Goal: Task Accomplishment & Management: Complete application form

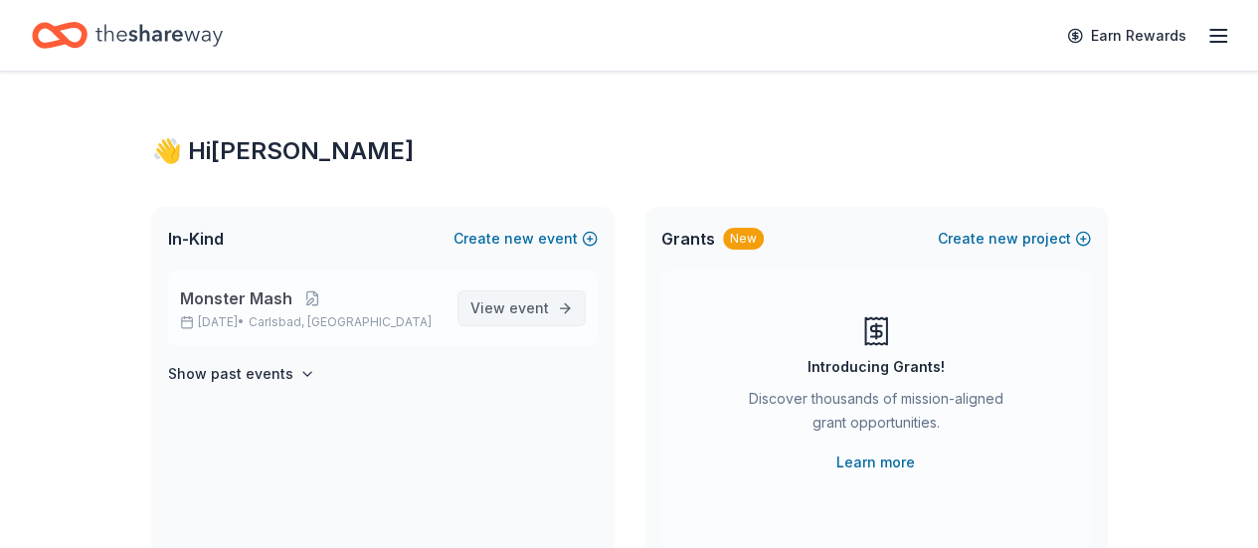
click at [495, 305] on span "View event" at bounding box center [510, 308] width 79 height 24
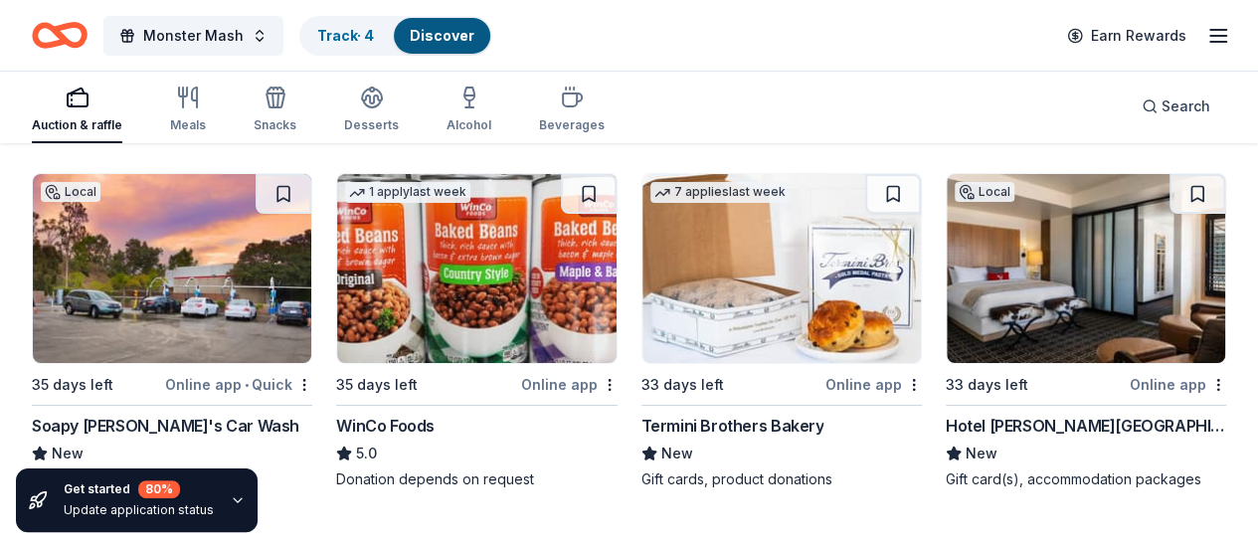
scroll to position [3769, 0]
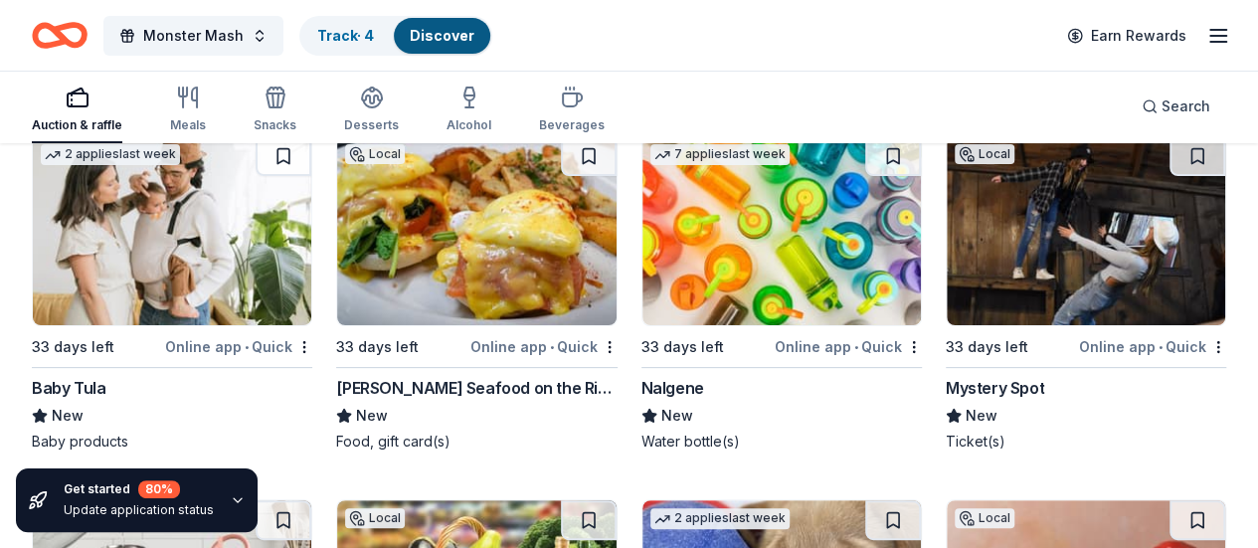
scroll to position [23017, 0]
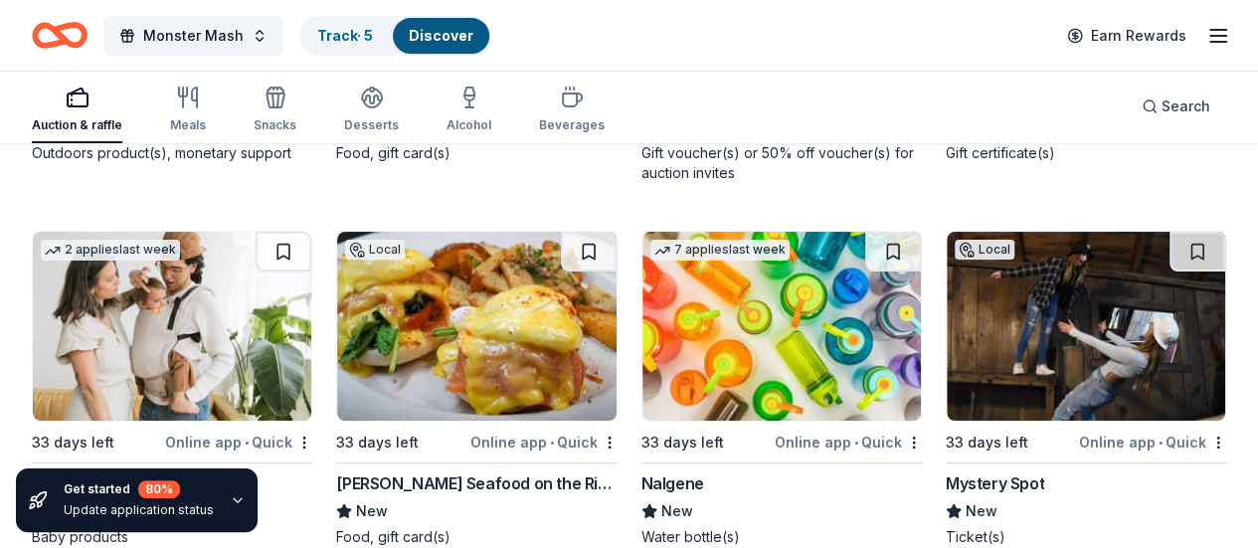
scroll to position [22619, 0]
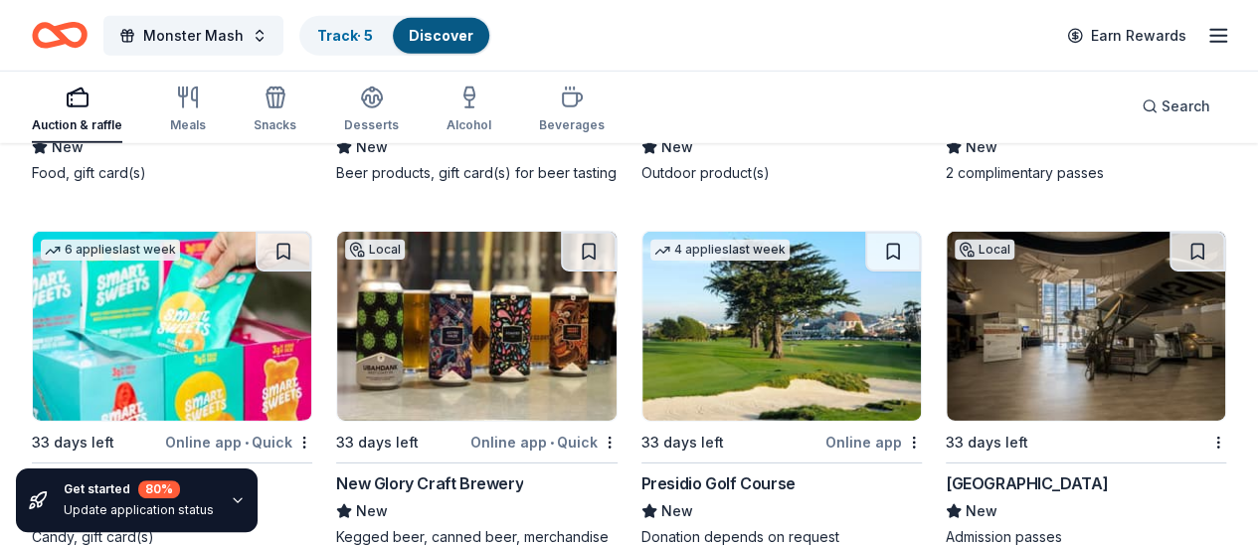
scroll to position [21899, 0]
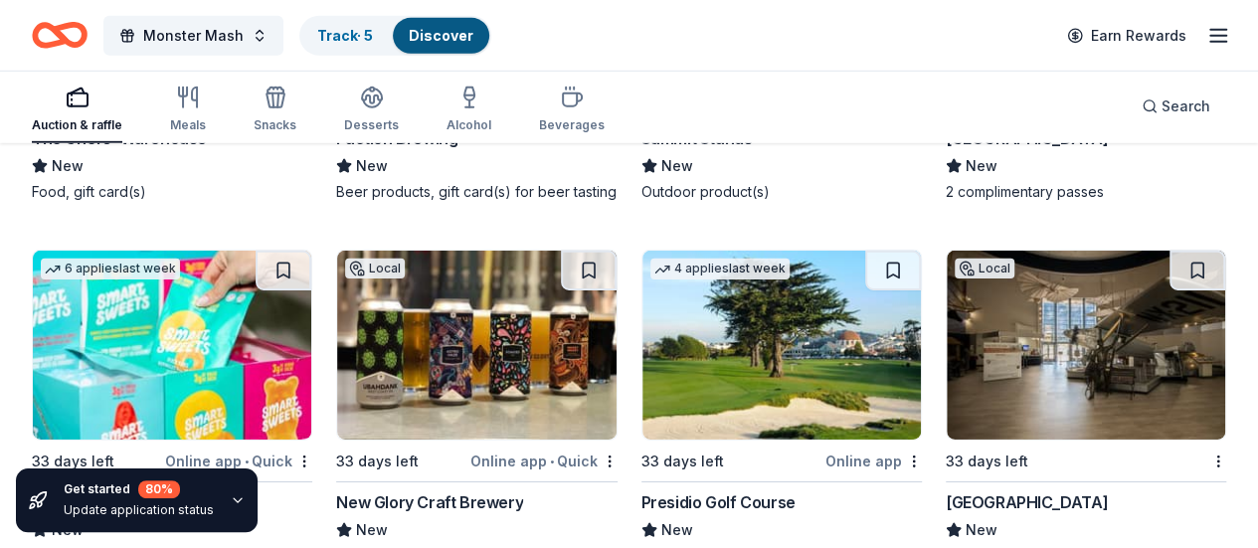
scroll to position [21890, 0]
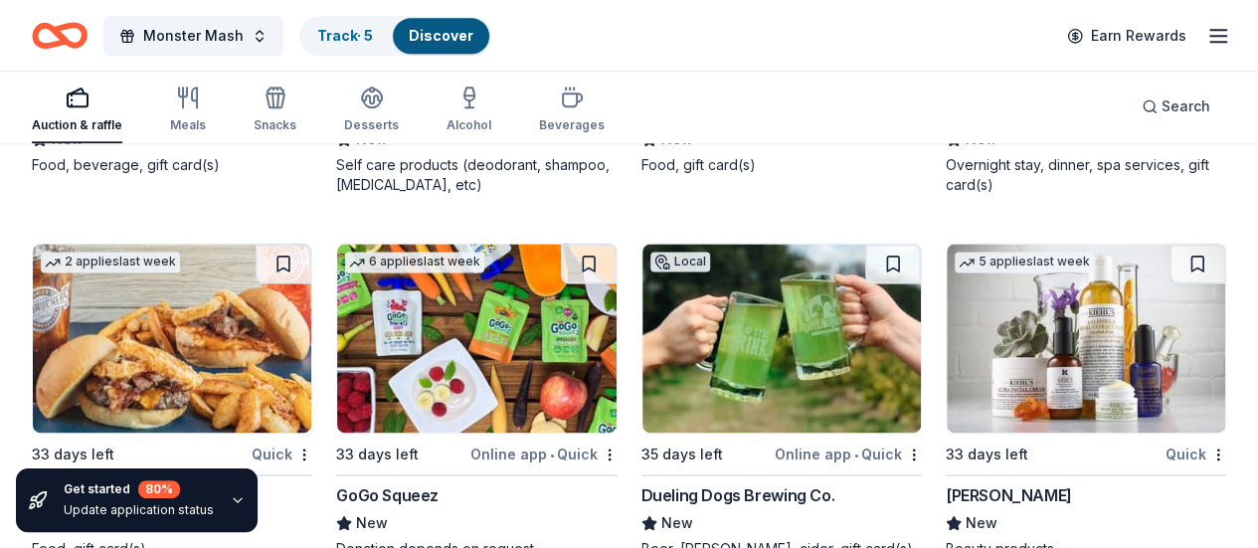
scroll to position [16265, 0]
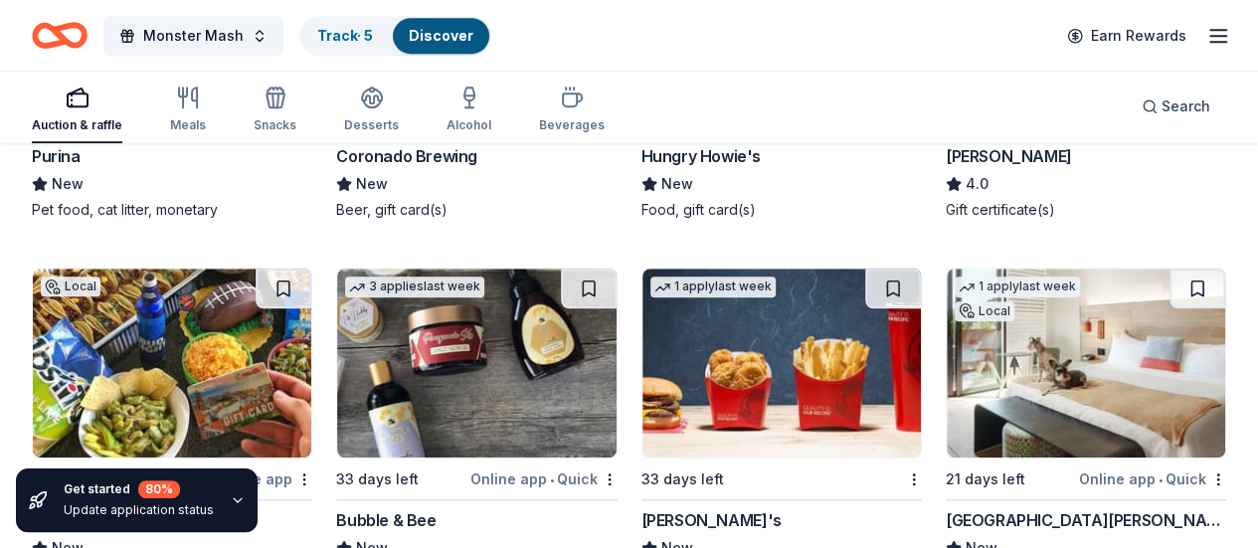
scroll to position [15869, 0]
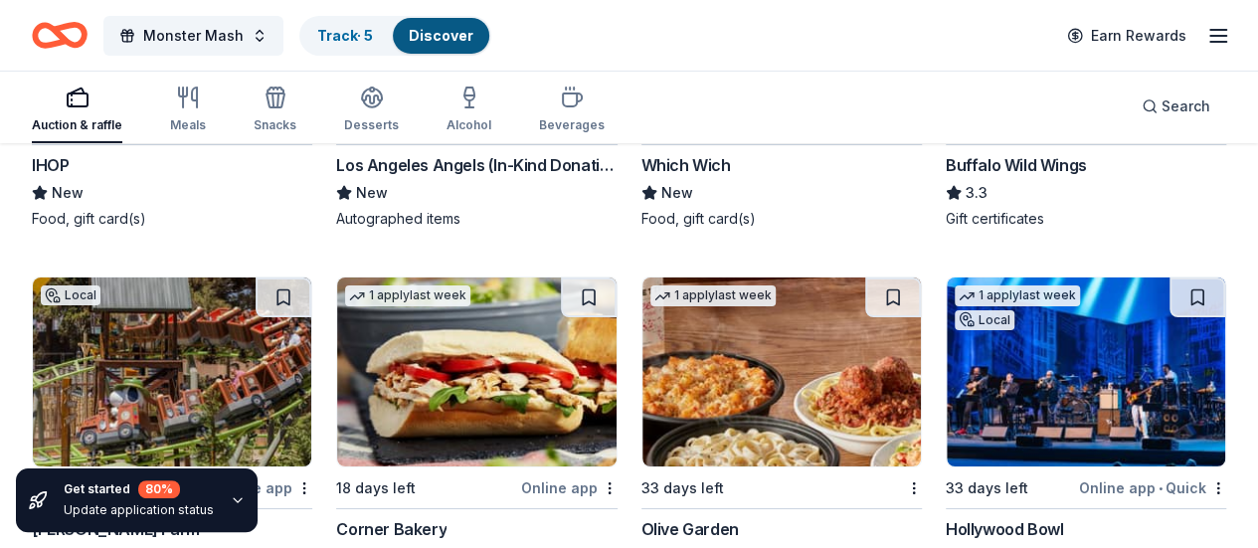
scroll to position [14745, 0]
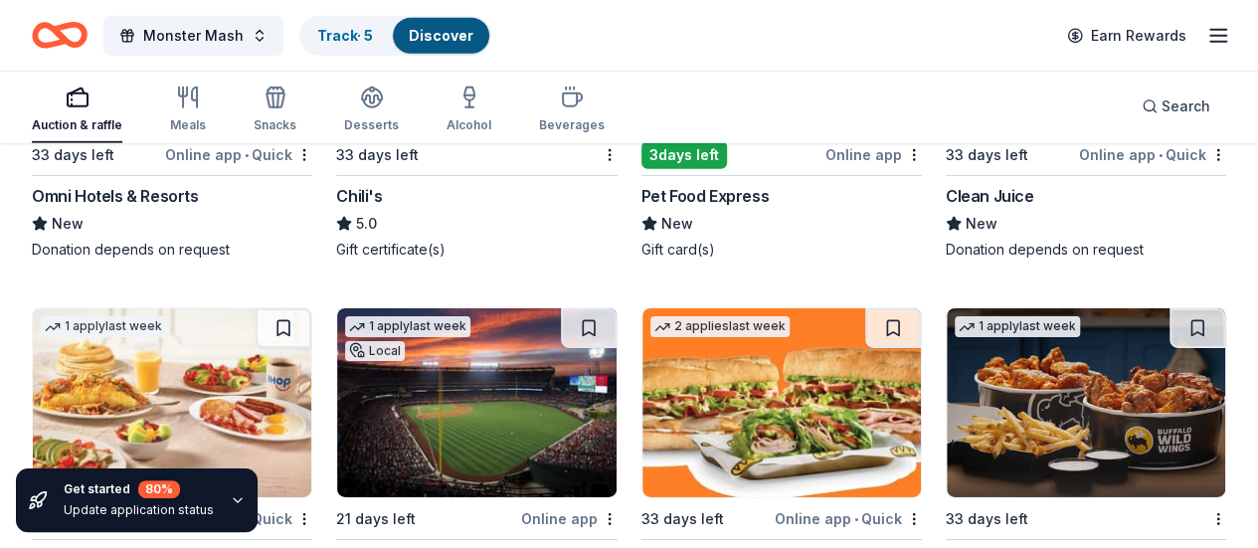
scroll to position [14350, 0]
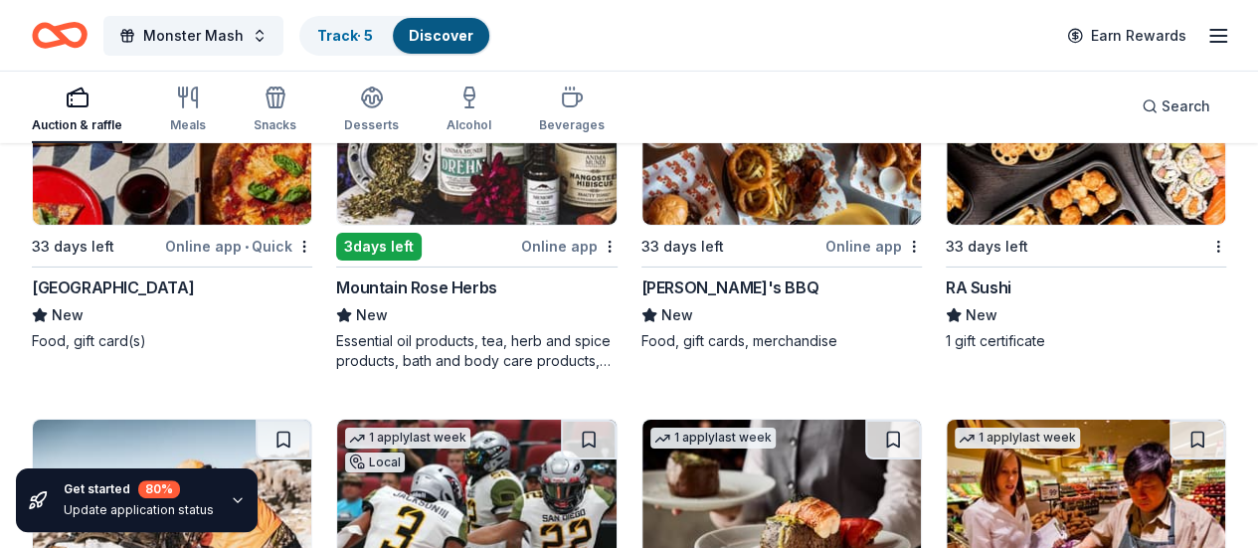
scroll to position [10851, 0]
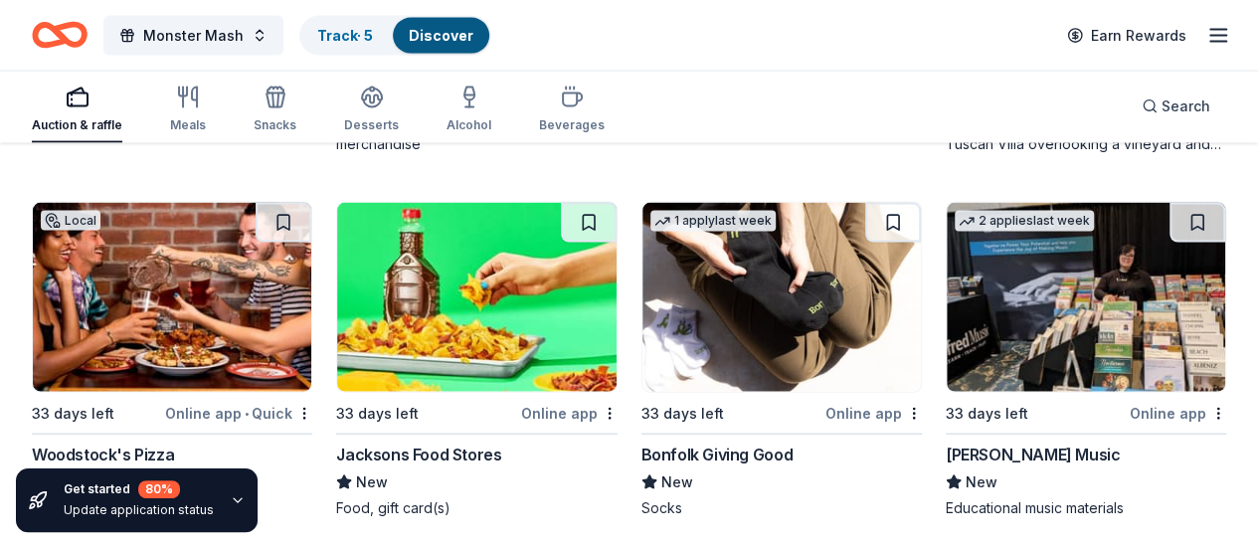
scroll to position [5823, 0]
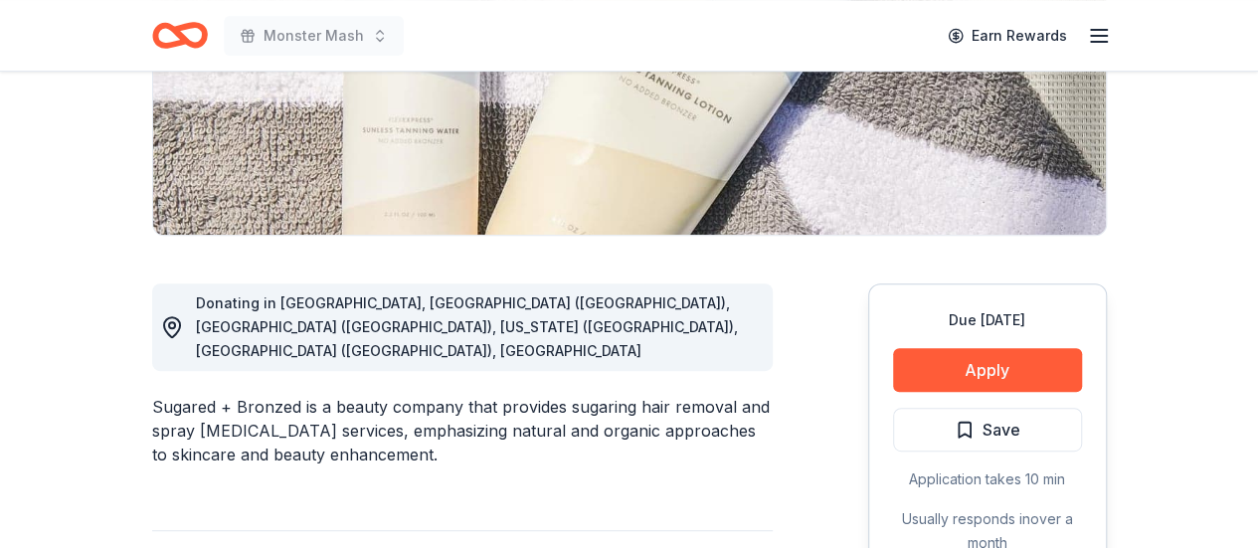
scroll to position [370, 0]
click at [991, 359] on button "Apply" at bounding box center [987, 369] width 189 height 44
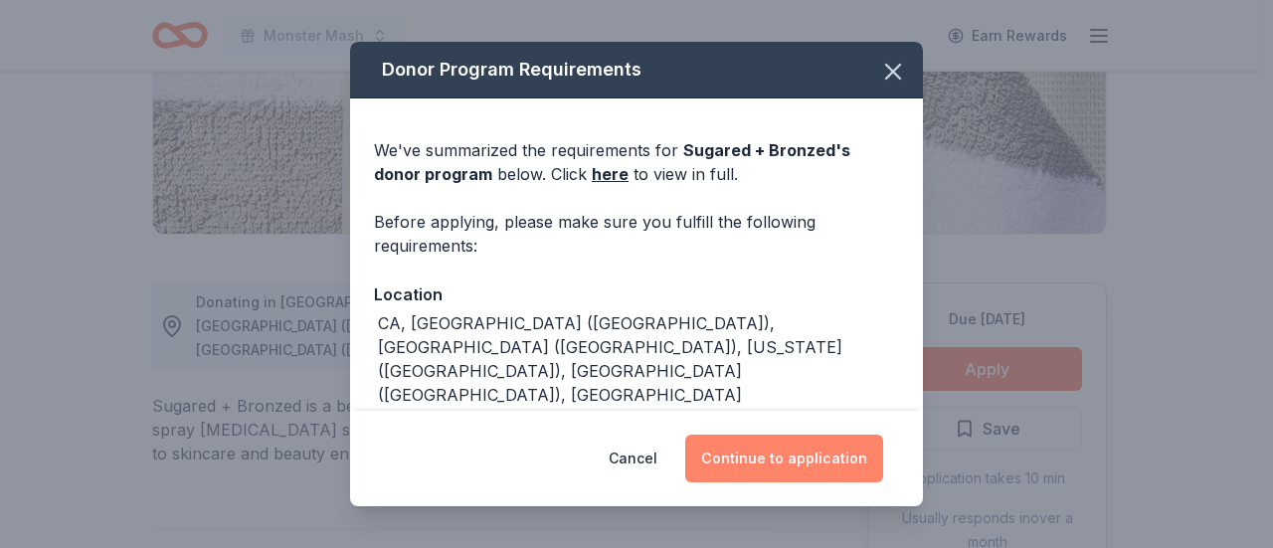
click at [750, 462] on button "Continue to application" at bounding box center [784, 459] width 198 height 48
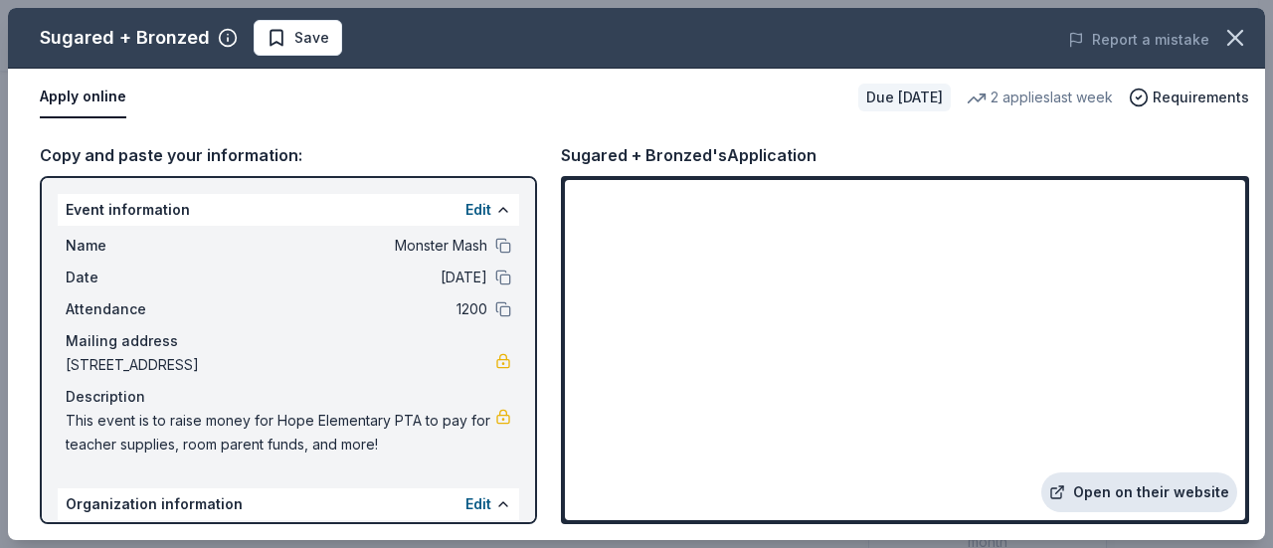
click at [1138, 494] on link "Open on their website" at bounding box center [1140, 493] width 196 height 40
click at [1220, 41] on button "button" at bounding box center [1236, 38] width 44 height 44
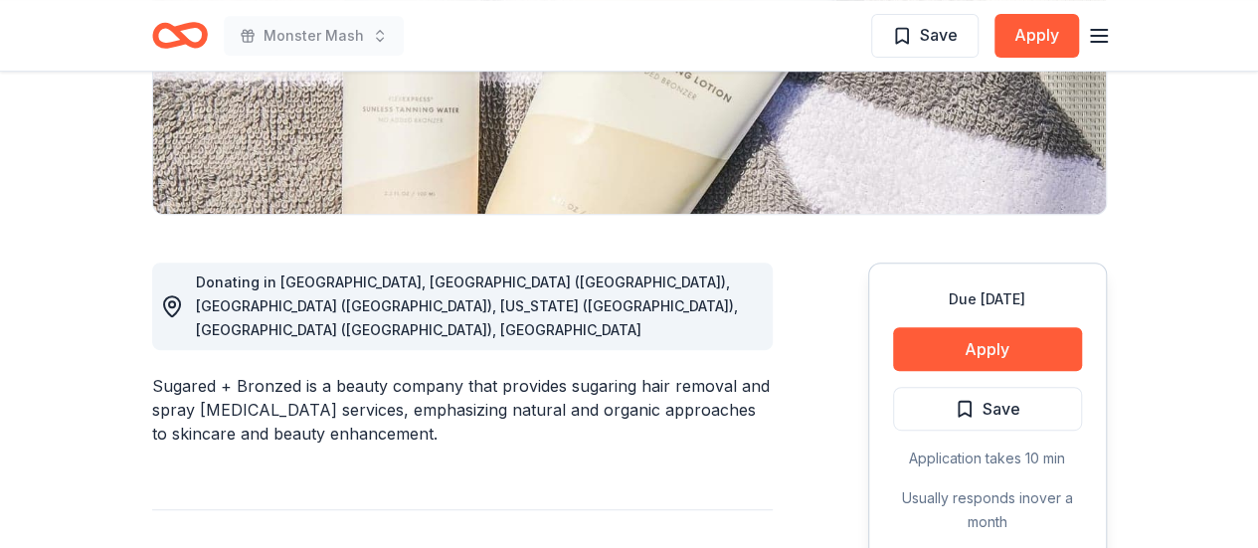
scroll to position [0, 0]
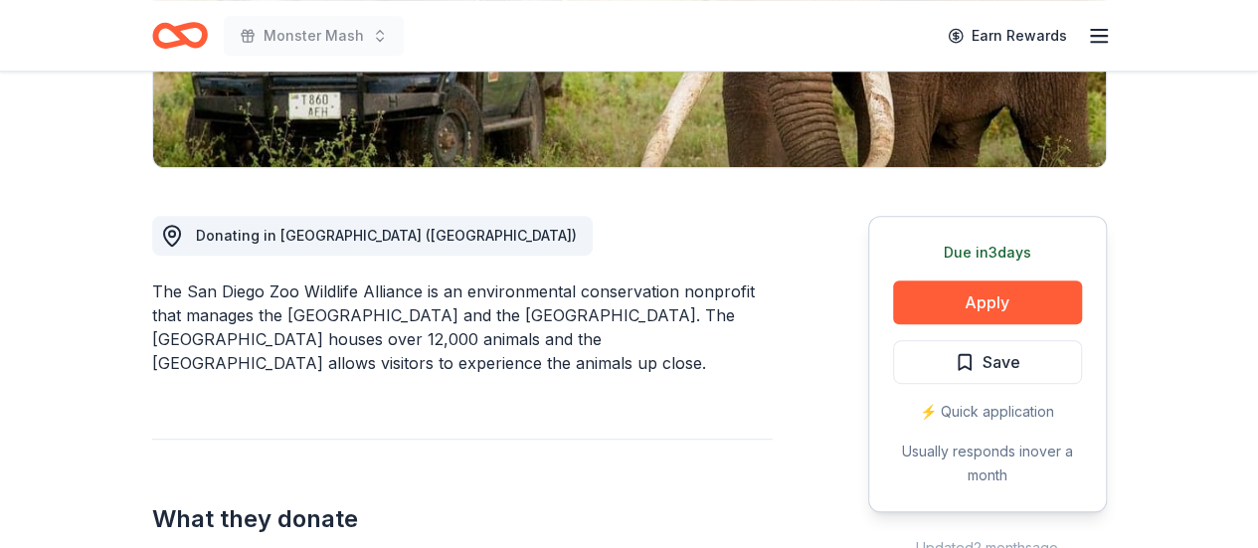
scroll to position [539, 0]
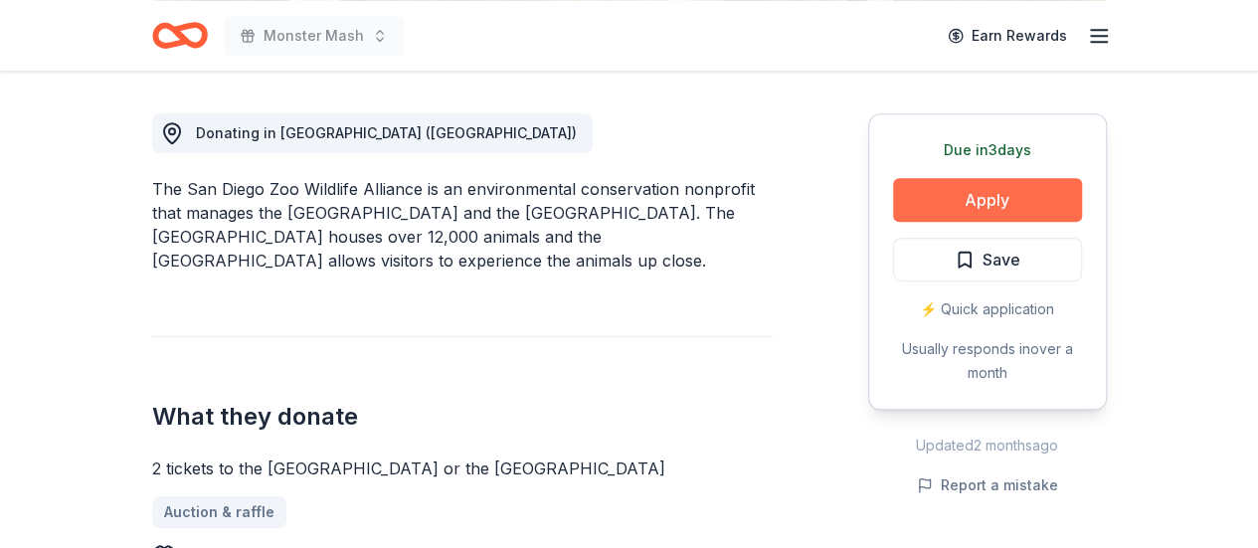
click at [959, 206] on button "Apply" at bounding box center [987, 200] width 189 height 44
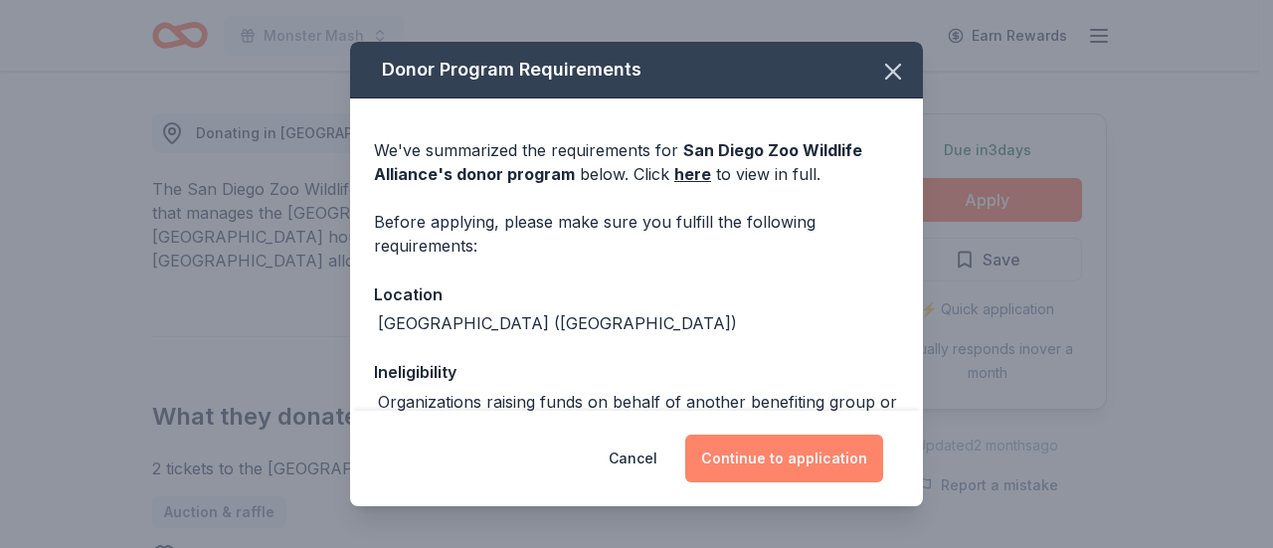
click at [797, 454] on button "Continue to application" at bounding box center [784, 459] width 198 height 48
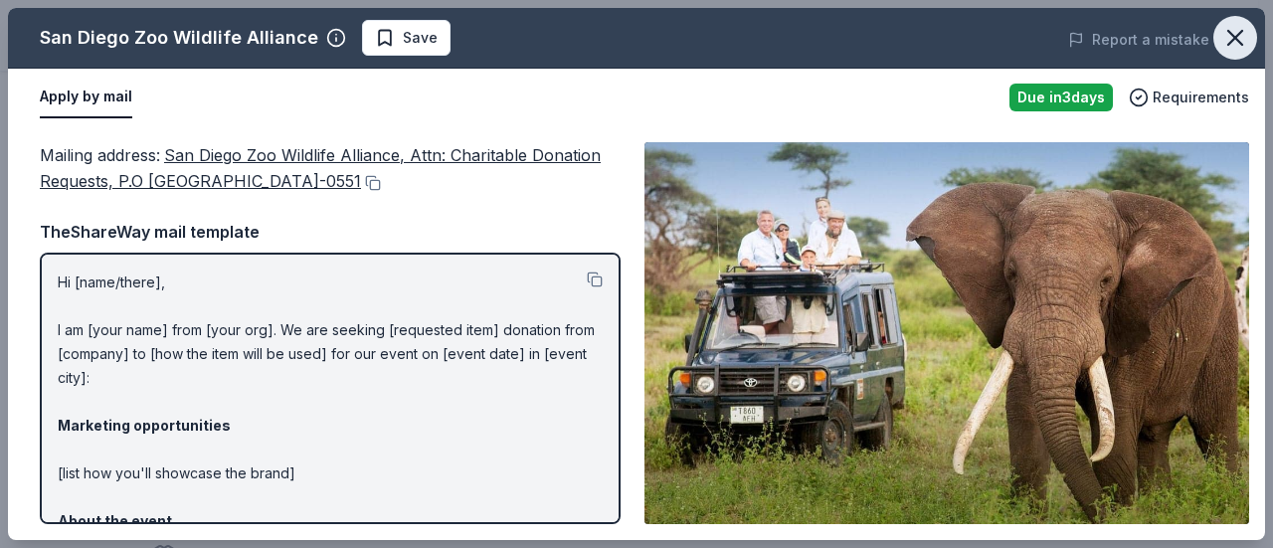
click at [1228, 37] on icon "button" at bounding box center [1236, 38] width 28 height 28
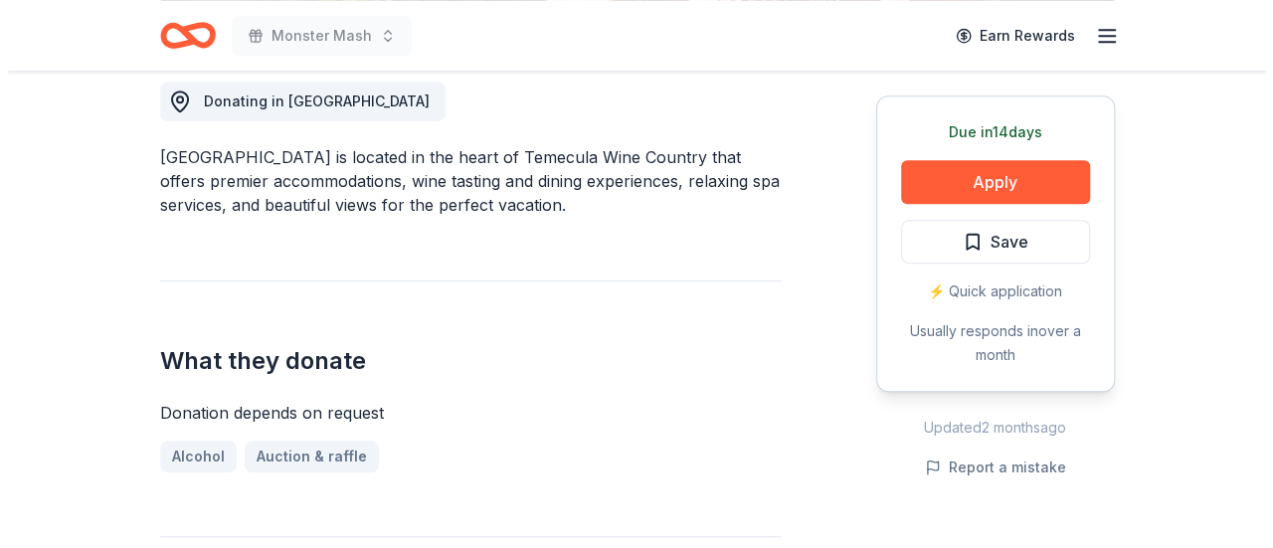
scroll to position [572, 0]
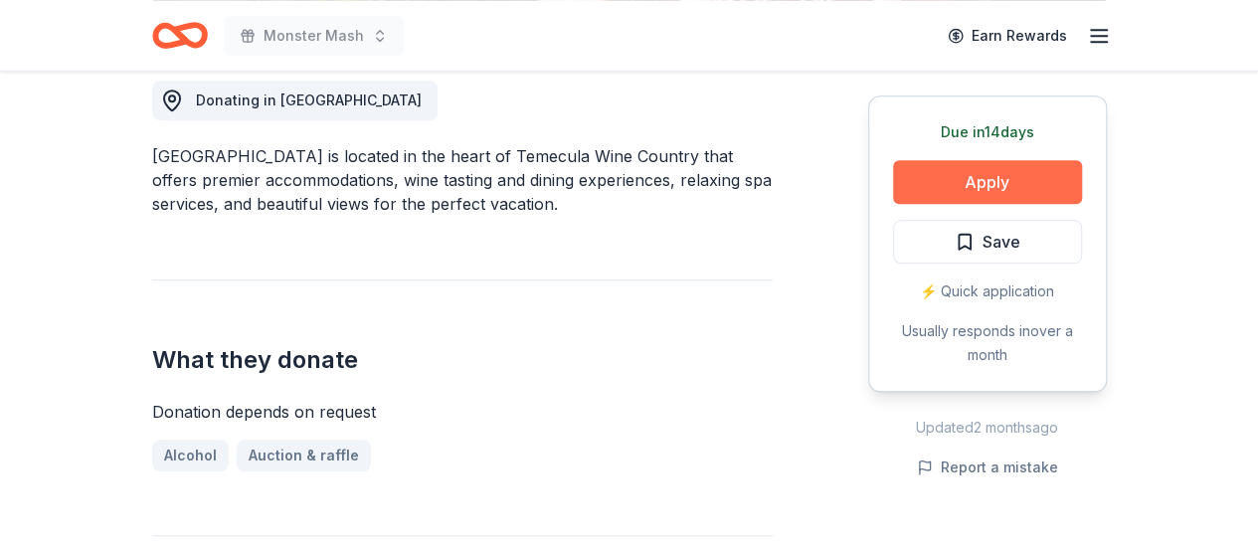
click at [990, 169] on button "Apply" at bounding box center [987, 182] width 189 height 44
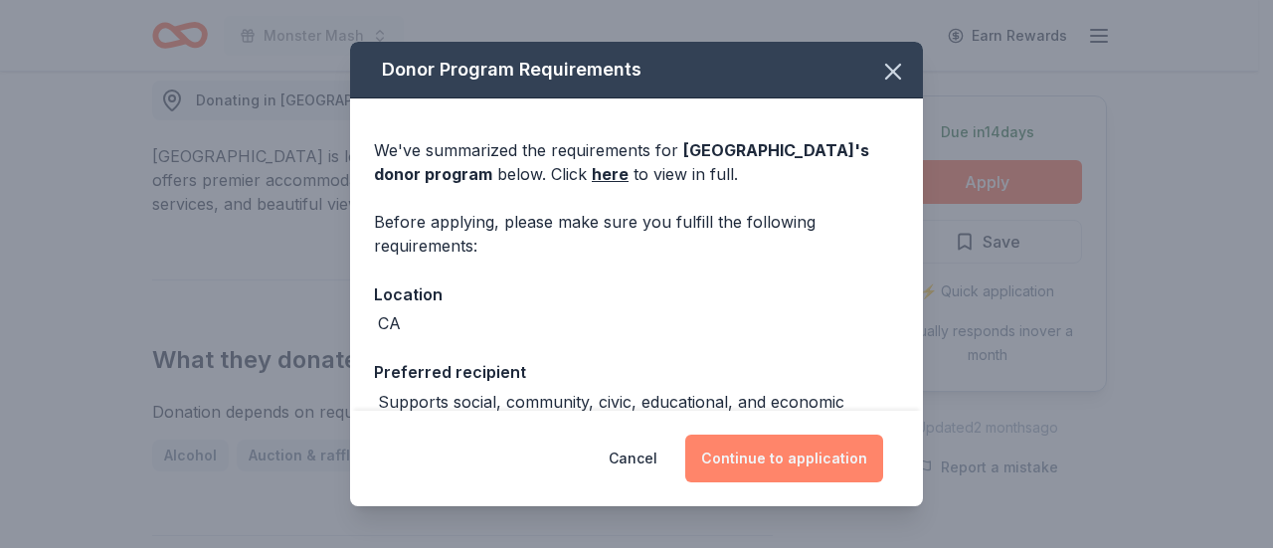
click at [836, 475] on button "Continue to application" at bounding box center [784, 459] width 198 height 48
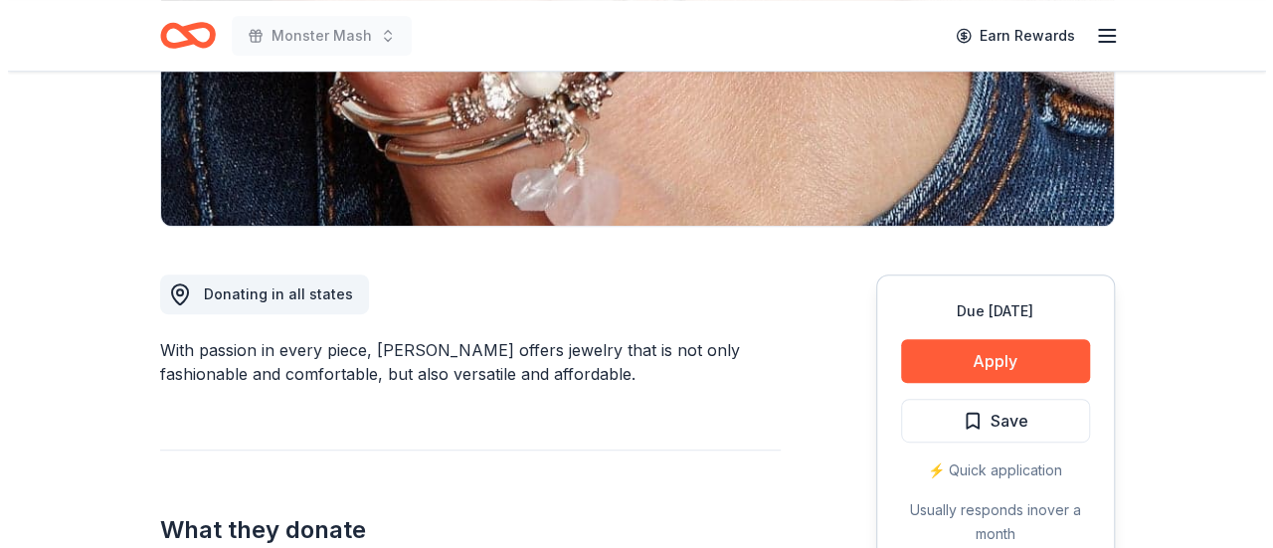
scroll to position [380, 0]
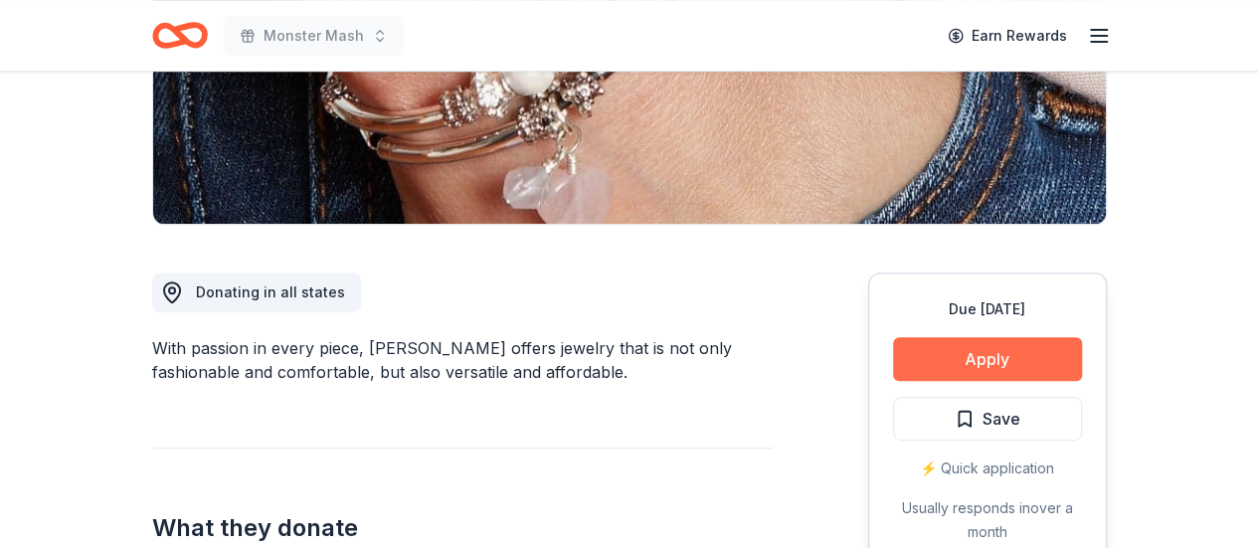
click at [939, 376] on button "Apply" at bounding box center [987, 359] width 189 height 44
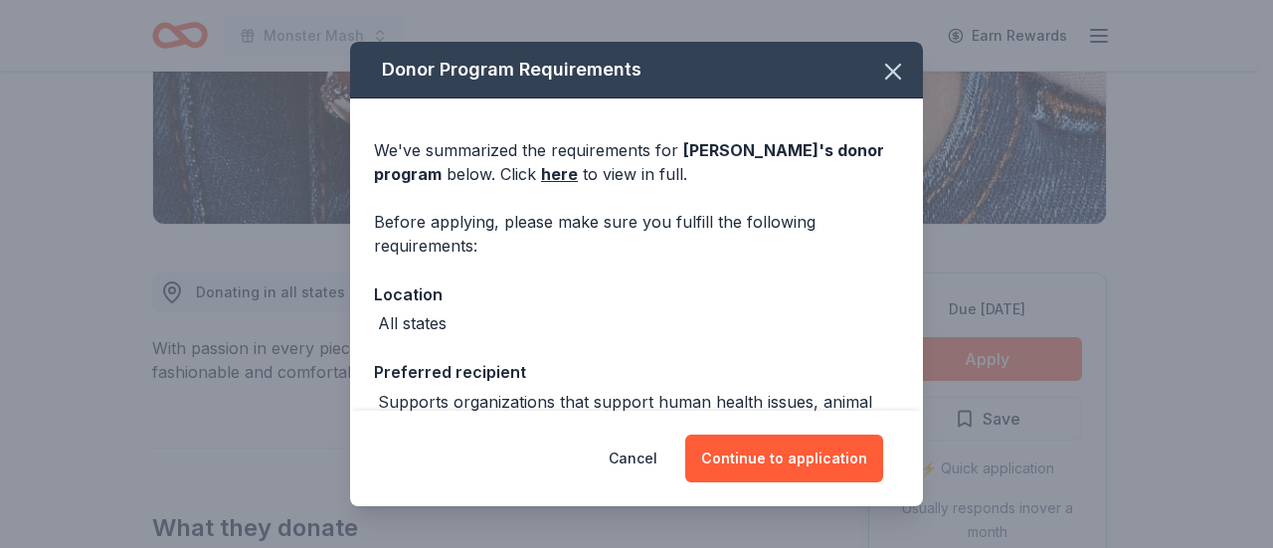
click at [939, 376] on div "Donor Program Requirements We've summarized the requirements for Lizzy James 's…" at bounding box center [636, 274] width 1273 height 548
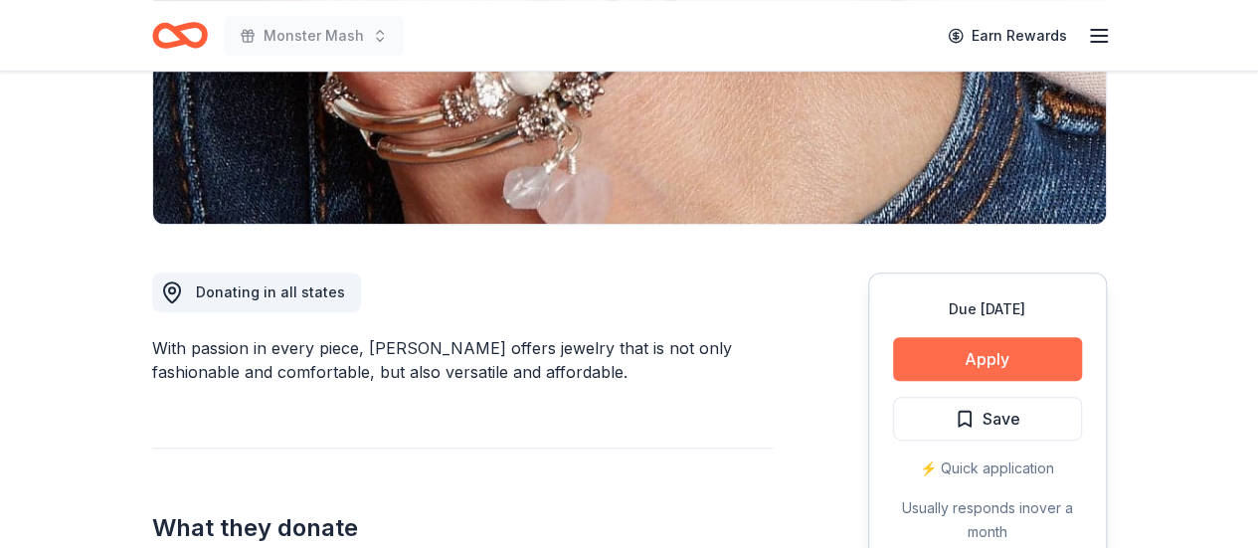
click at [943, 359] on button "Apply" at bounding box center [987, 359] width 189 height 44
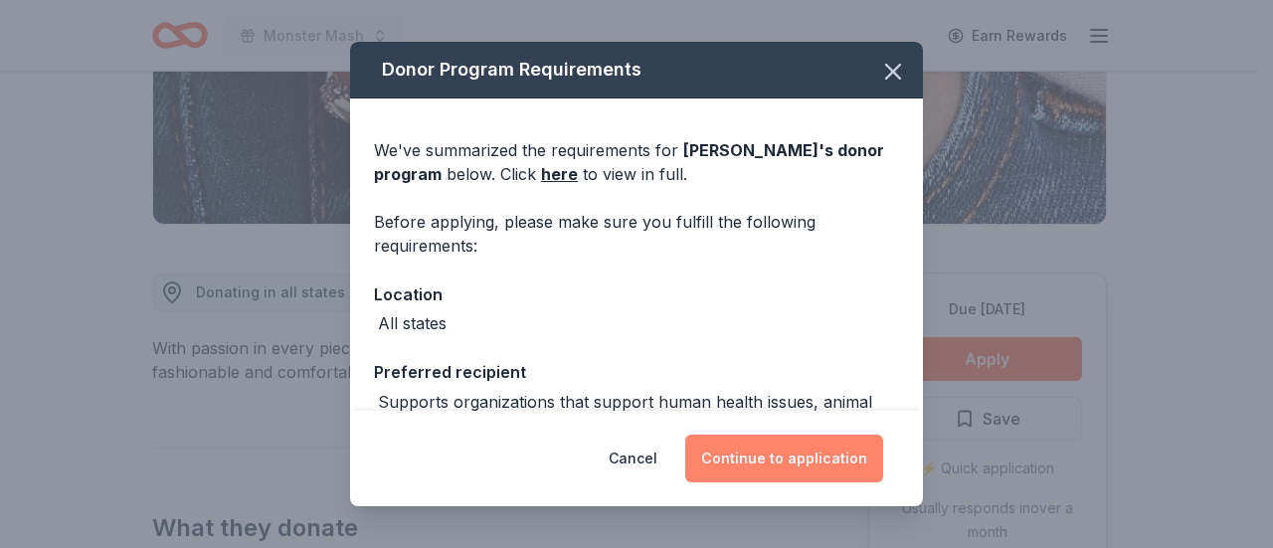
click at [811, 454] on button "Continue to application" at bounding box center [784, 459] width 198 height 48
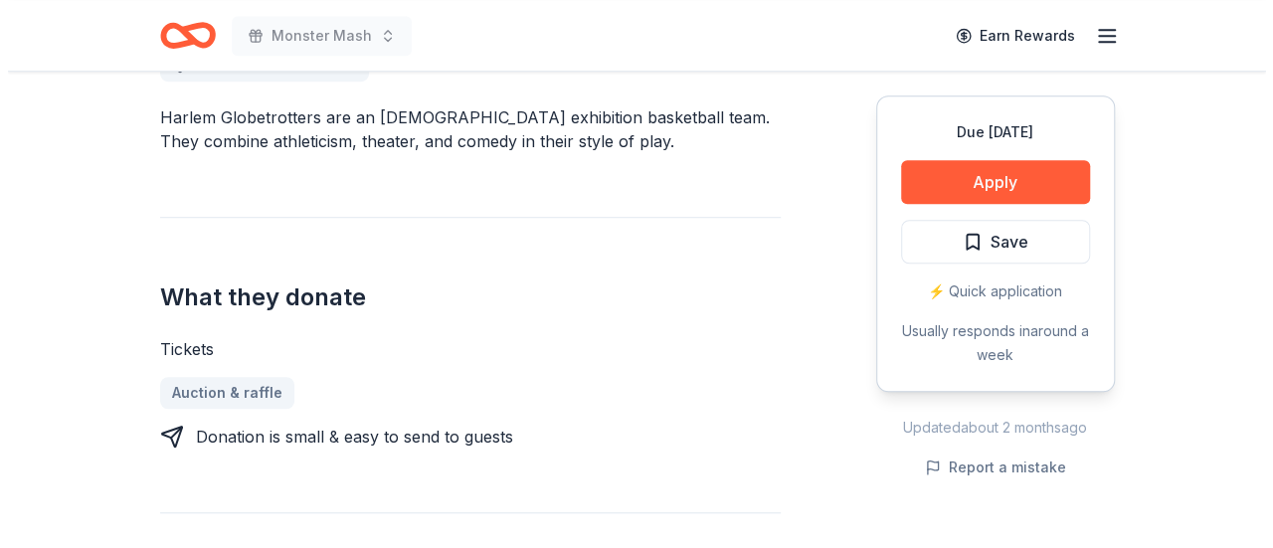
scroll to position [618, 0]
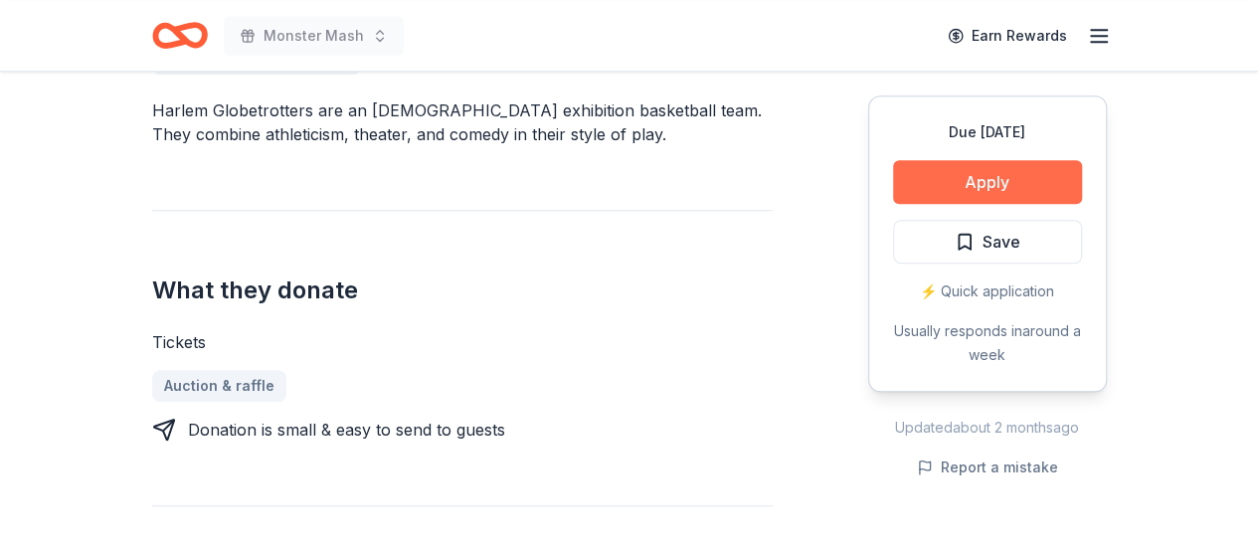
click at [963, 199] on button "Apply" at bounding box center [987, 182] width 189 height 44
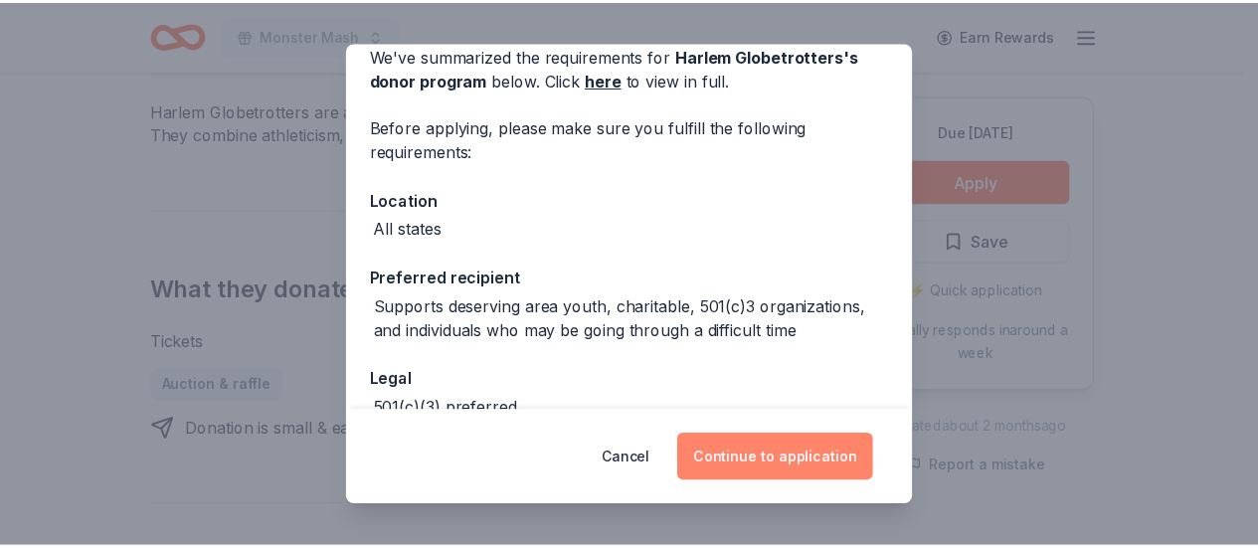
scroll to position [94, 0]
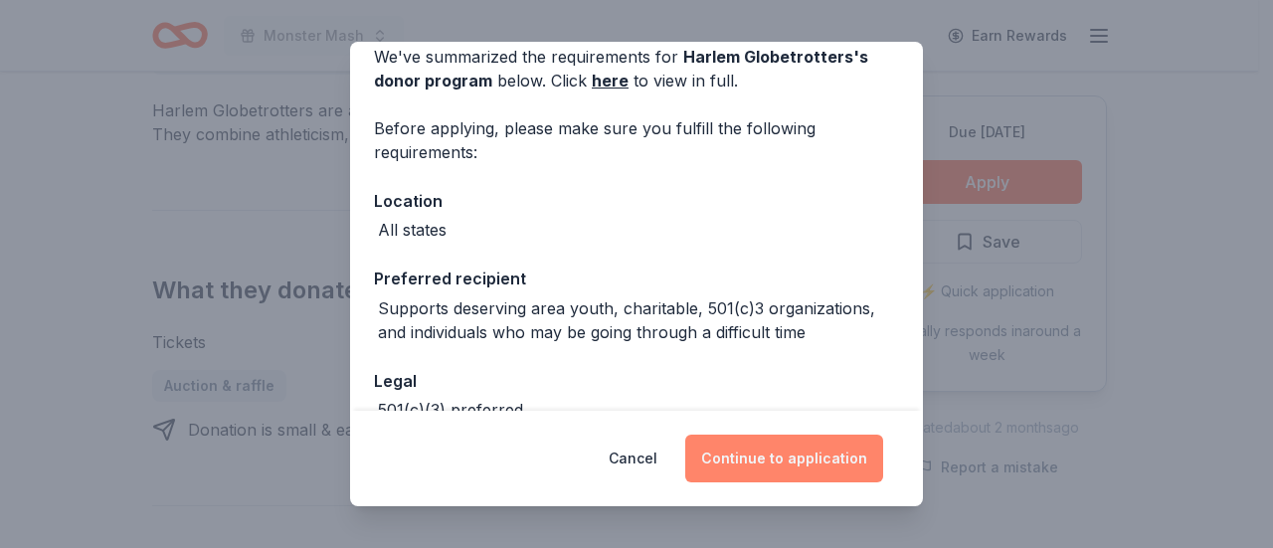
click at [788, 463] on button "Continue to application" at bounding box center [784, 459] width 198 height 48
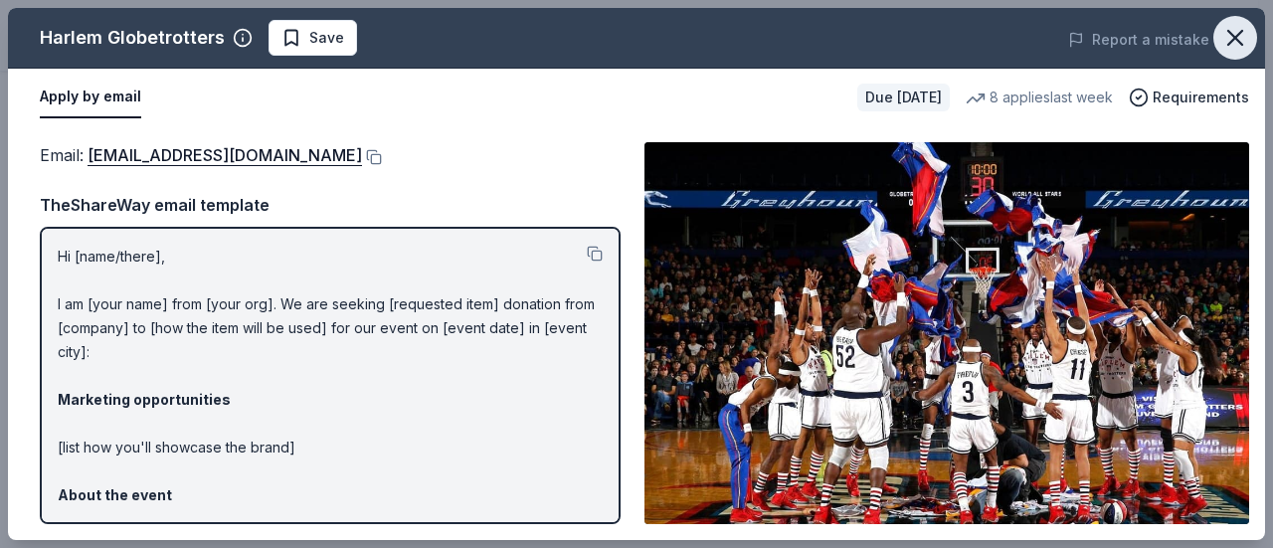
click at [1236, 34] on icon "button" at bounding box center [1236, 38] width 28 height 28
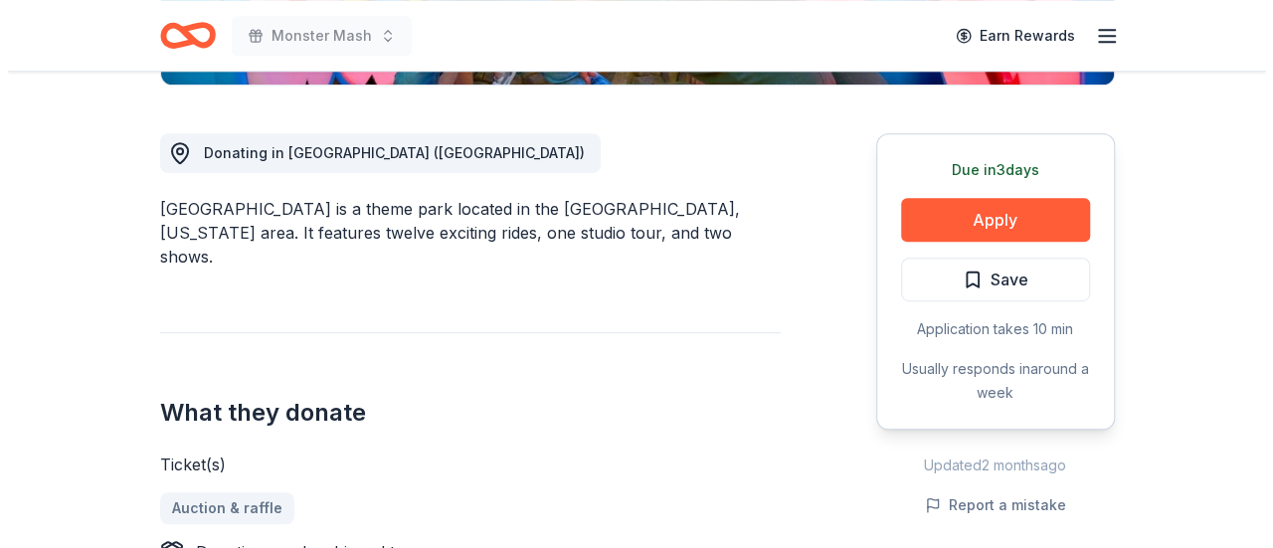
scroll to position [523, 0]
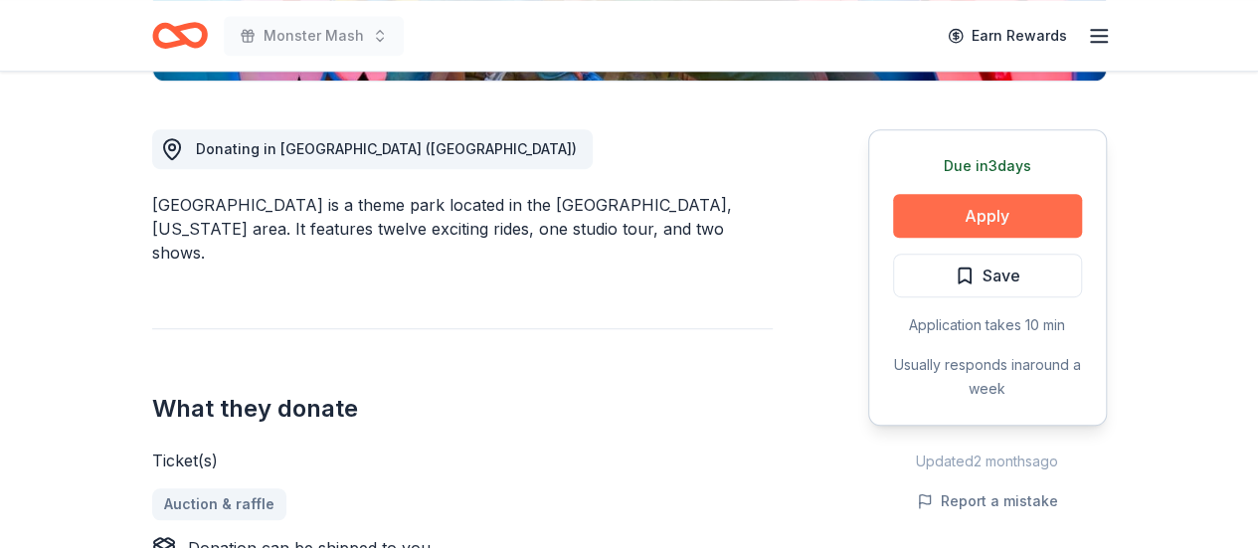
click at [982, 220] on button "Apply" at bounding box center [987, 216] width 189 height 44
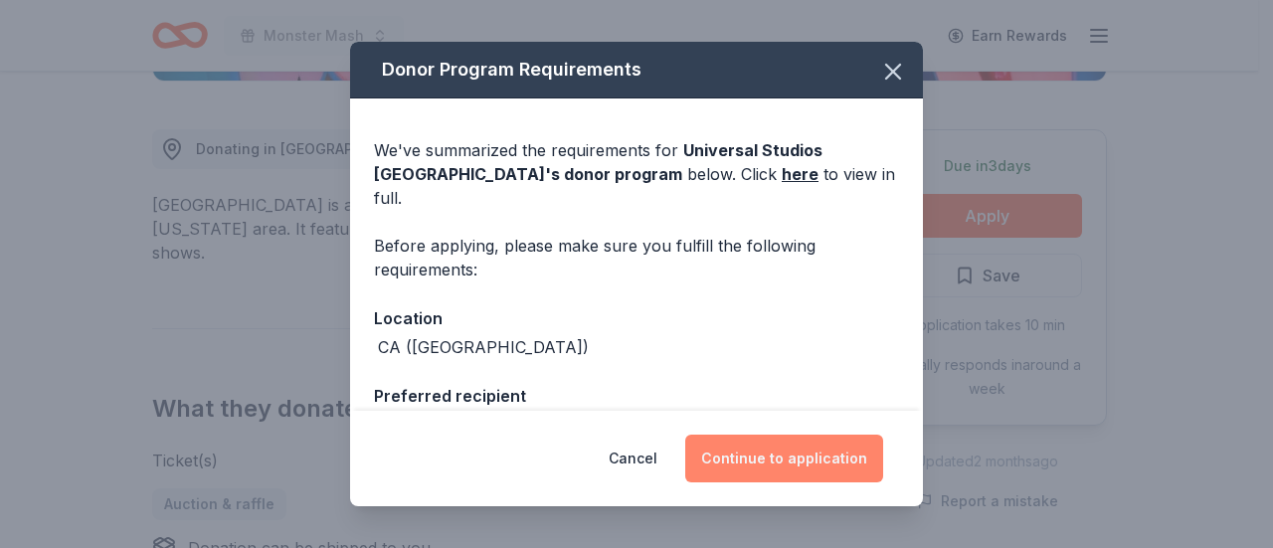
click at [815, 445] on button "Continue to application" at bounding box center [784, 459] width 198 height 48
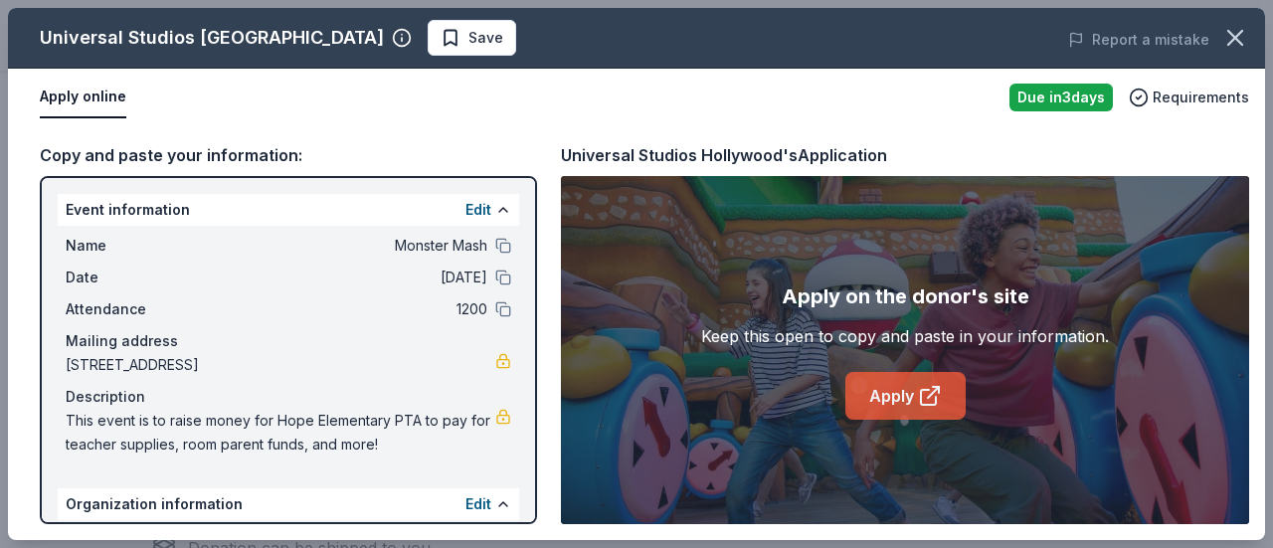
click at [885, 384] on link "Apply" at bounding box center [906, 396] width 120 height 48
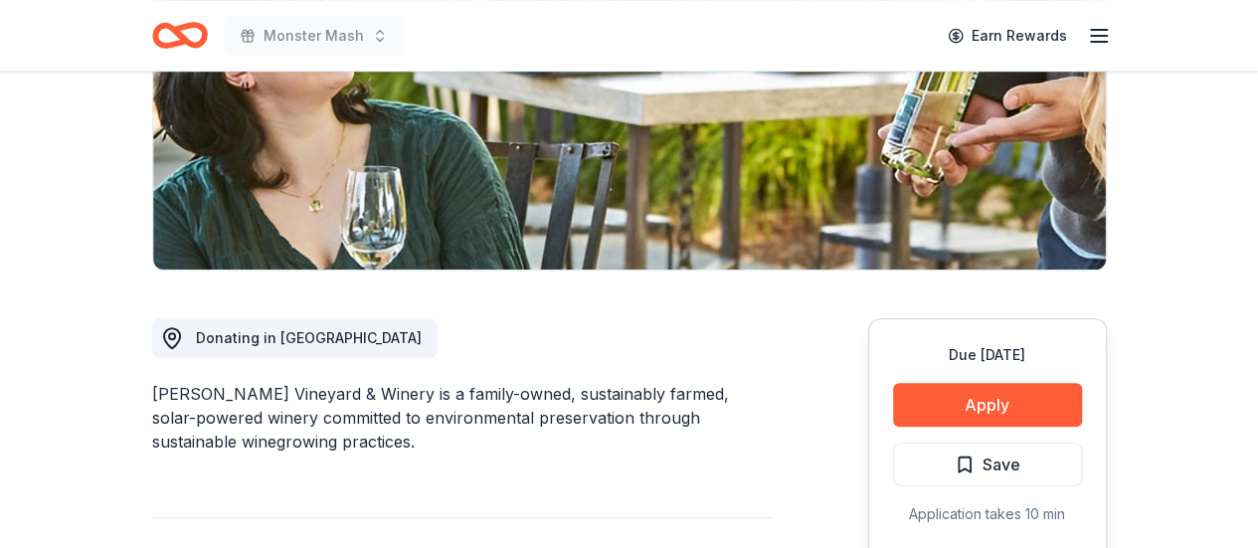
scroll to position [333, 0]
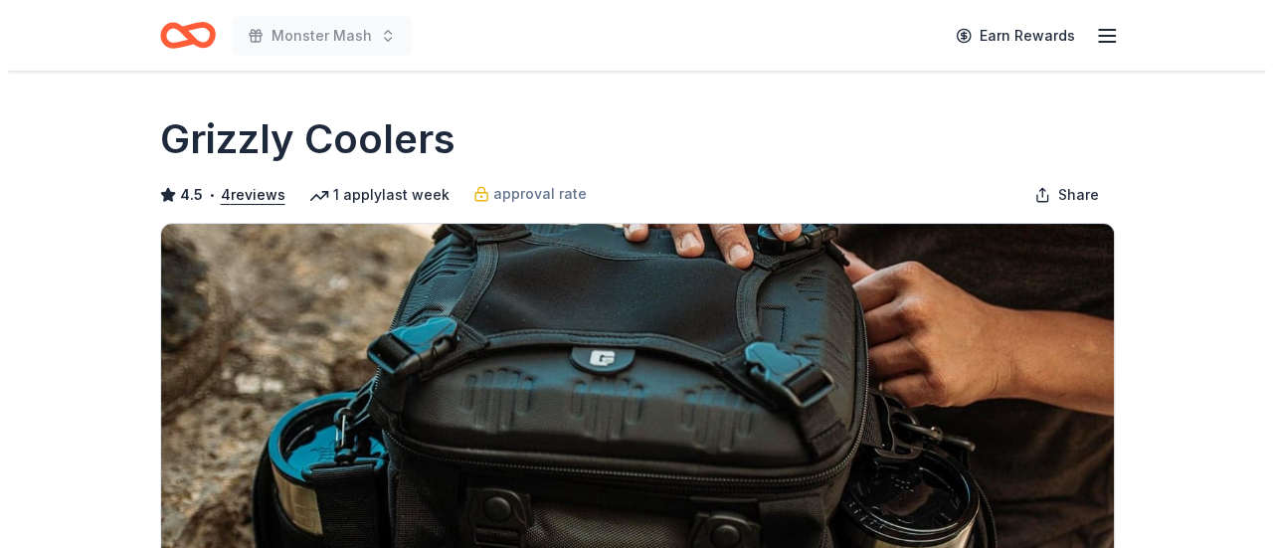
scroll to position [516, 0]
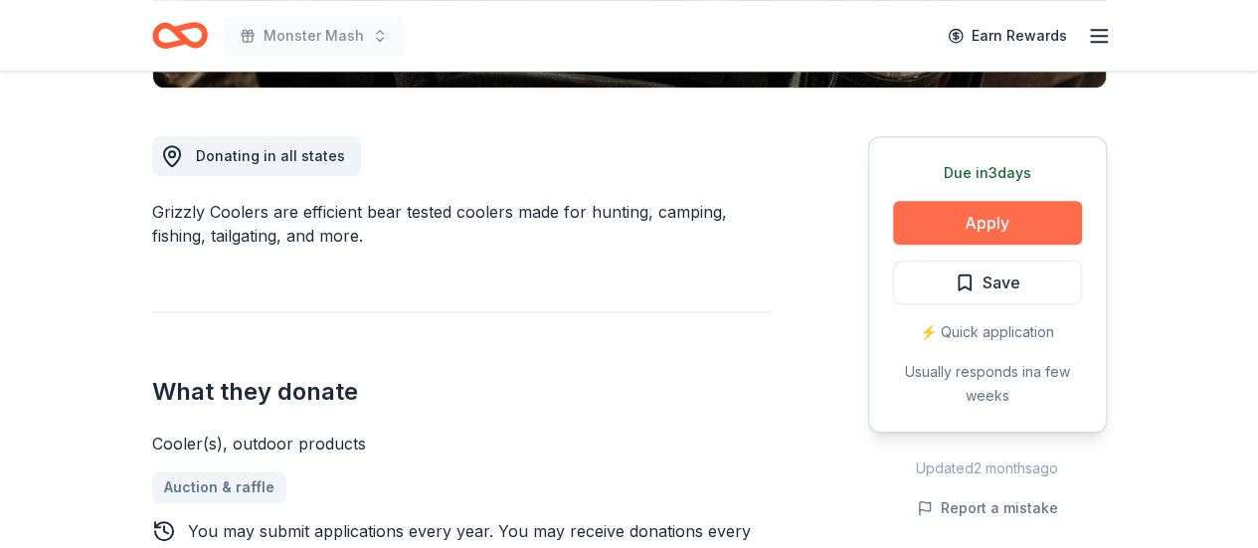
click at [993, 212] on button "Apply" at bounding box center [987, 223] width 189 height 44
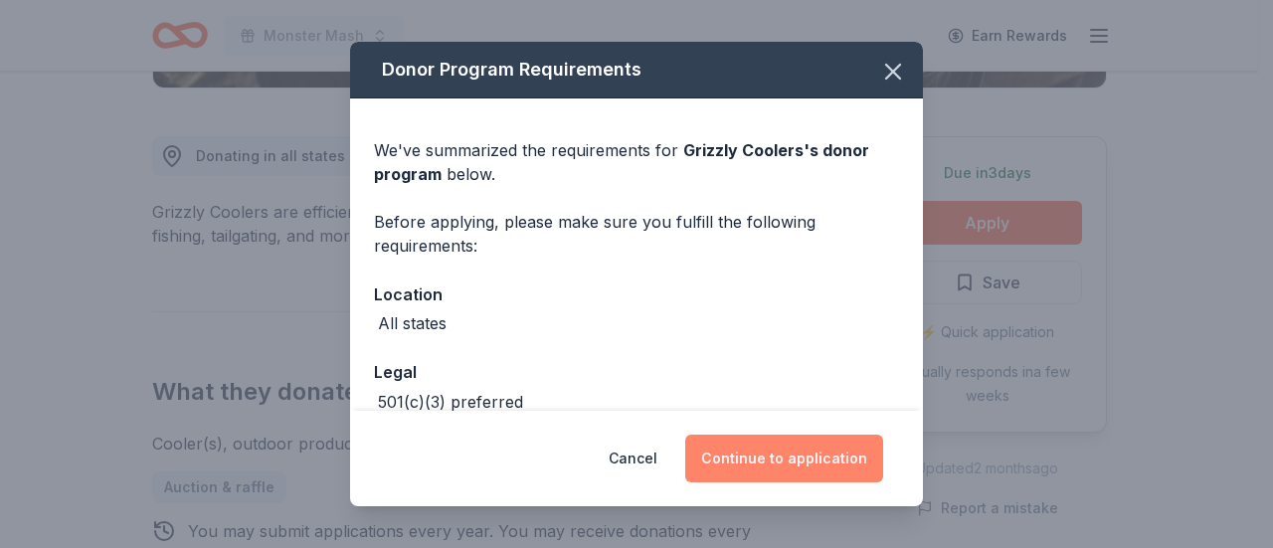
click at [787, 475] on button "Continue to application" at bounding box center [784, 459] width 198 height 48
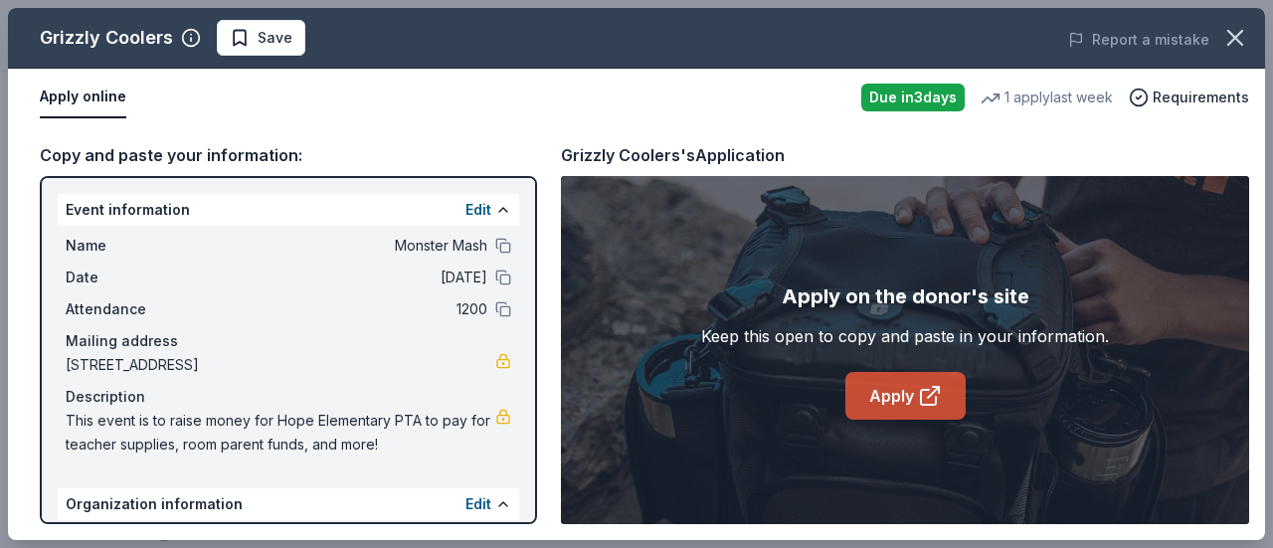
click at [887, 383] on link "Apply" at bounding box center [906, 396] width 120 height 48
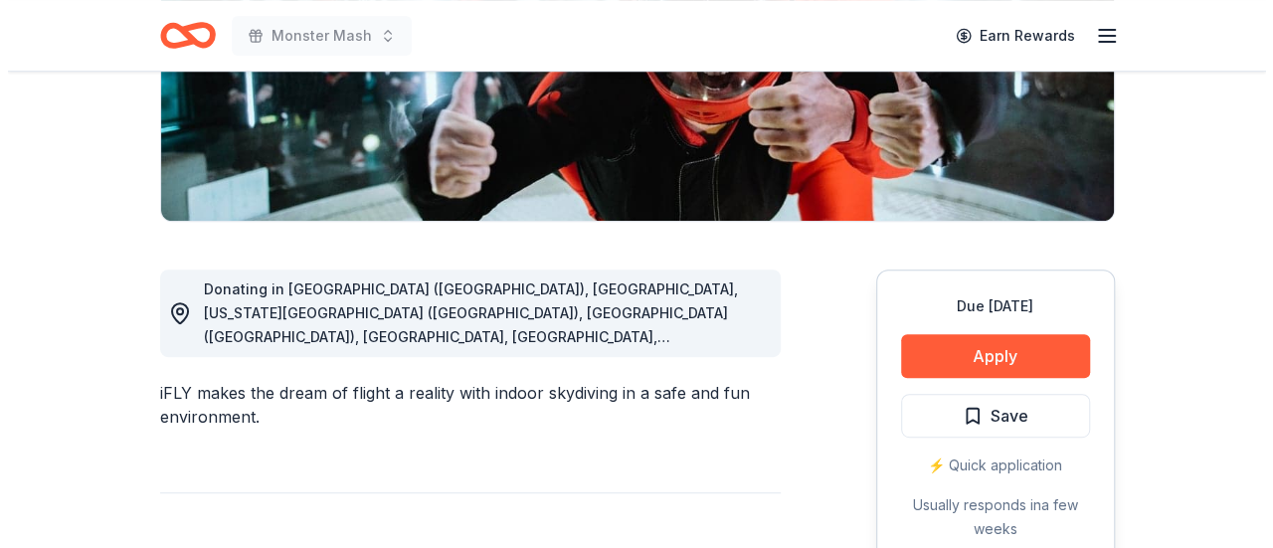
scroll to position [388, 0]
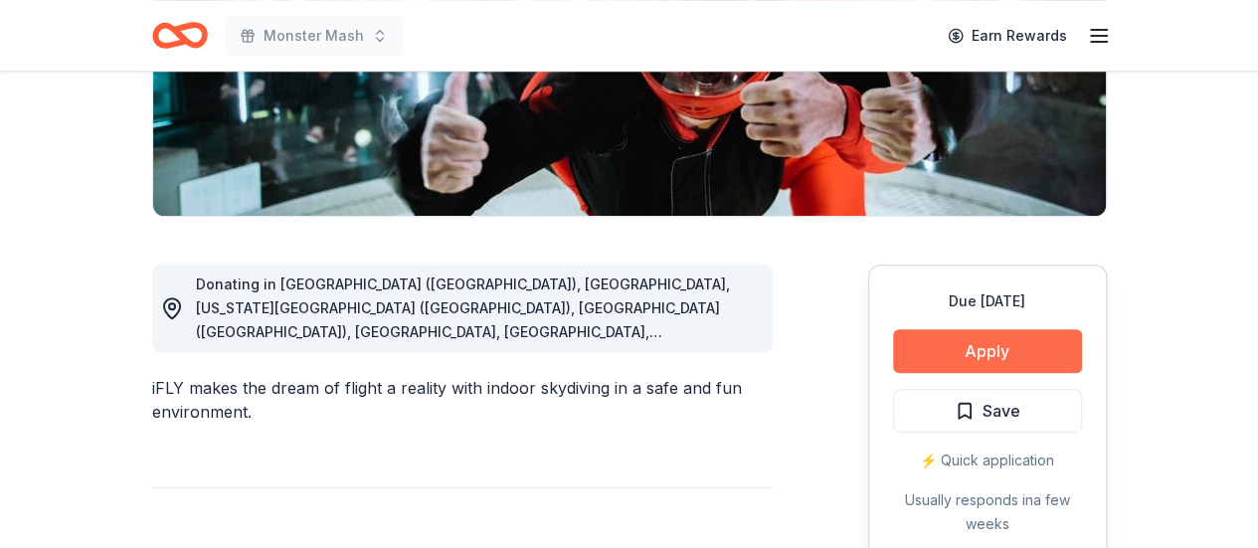
click at [937, 343] on button "Apply" at bounding box center [987, 351] width 189 height 44
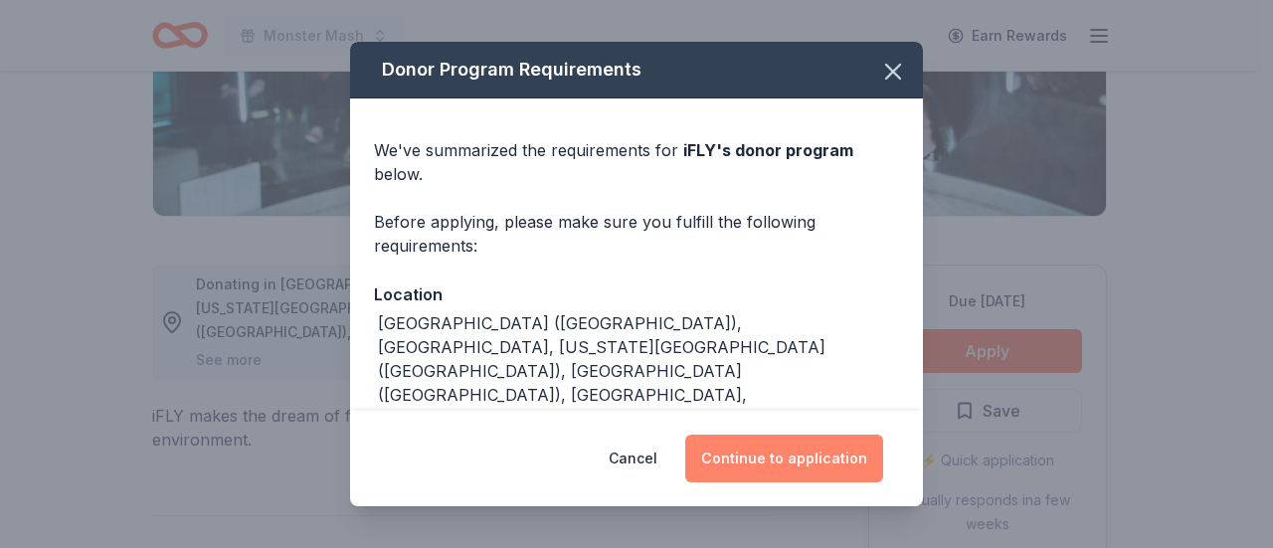
click at [796, 474] on button "Continue to application" at bounding box center [784, 459] width 198 height 48
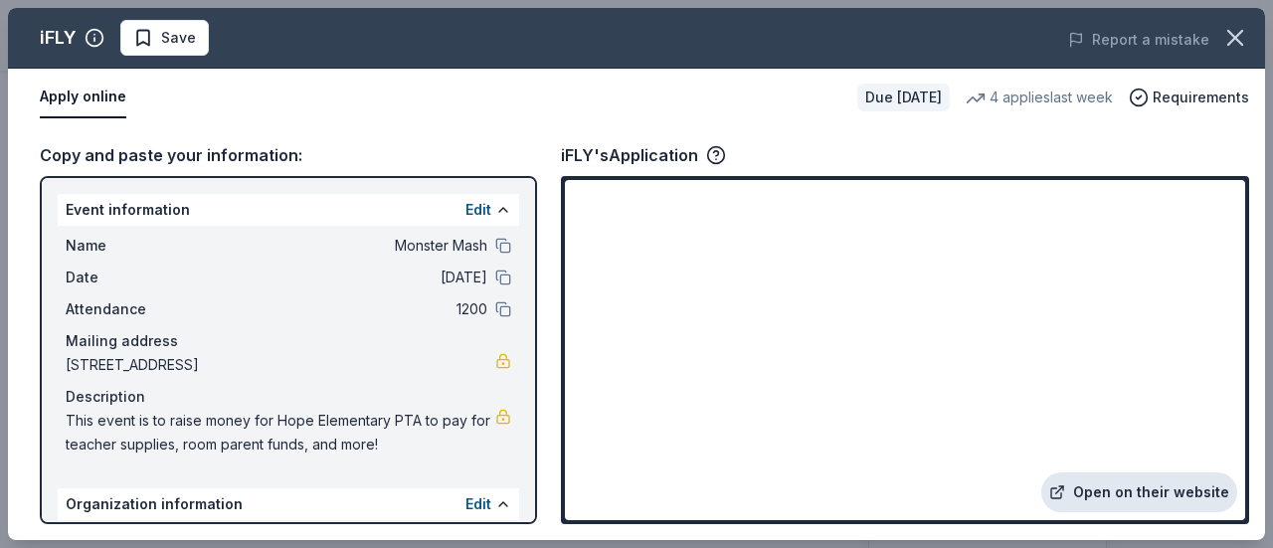
click at [1182, 489] on link "Open on their website" at bounding box center [1140, 493] width 196 height 40
